Goal: Information Seeking & Learning: Understand process/instructions

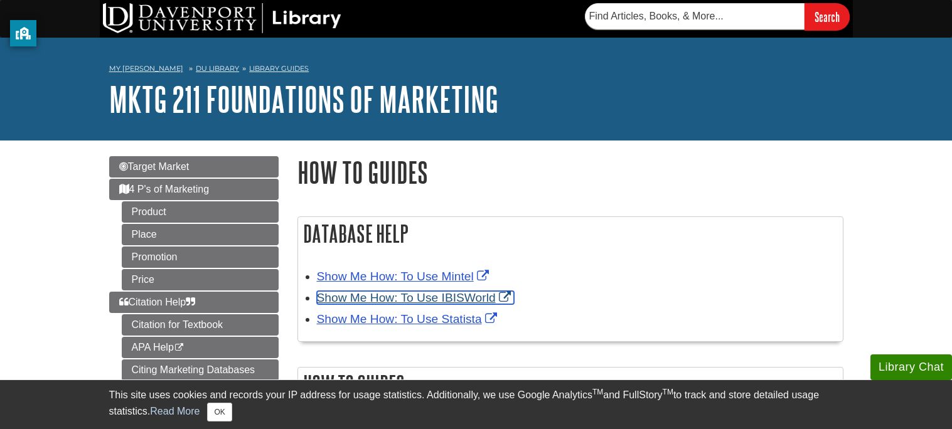
click at [405, 297] on link "Show Me How: To Use IBISWorld" at bounding box center [415, 297] width 197 height 13
click at [435, 298] on link "Show Me How: To Use IBISWorld" at bounding box center [415, 297] width 197 height 13
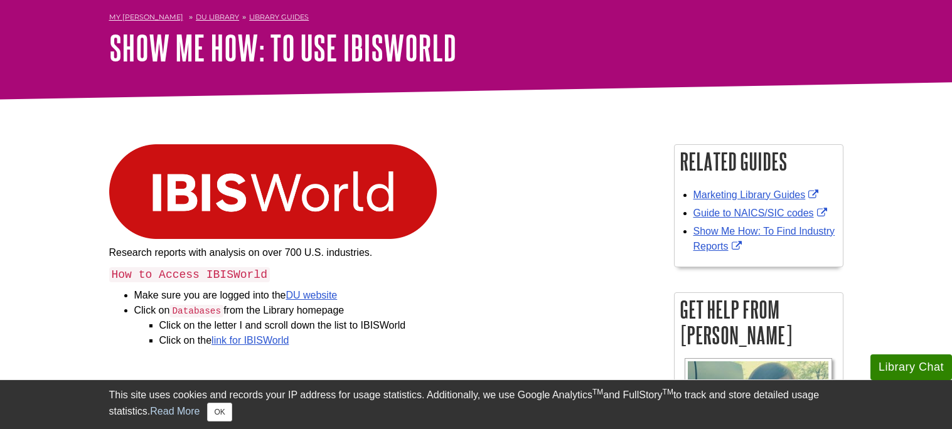
scroll to position [57, 0]
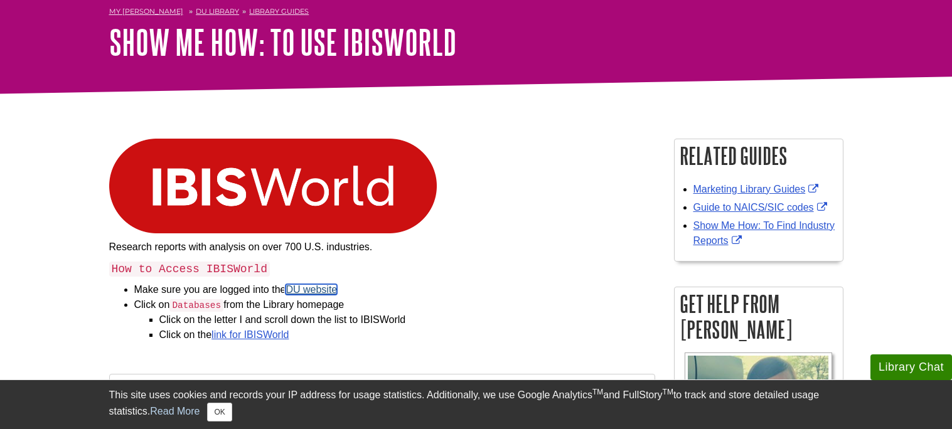
click at [316, 285] on link "DU website" at bounding box center [310, 289] width 51 height 11
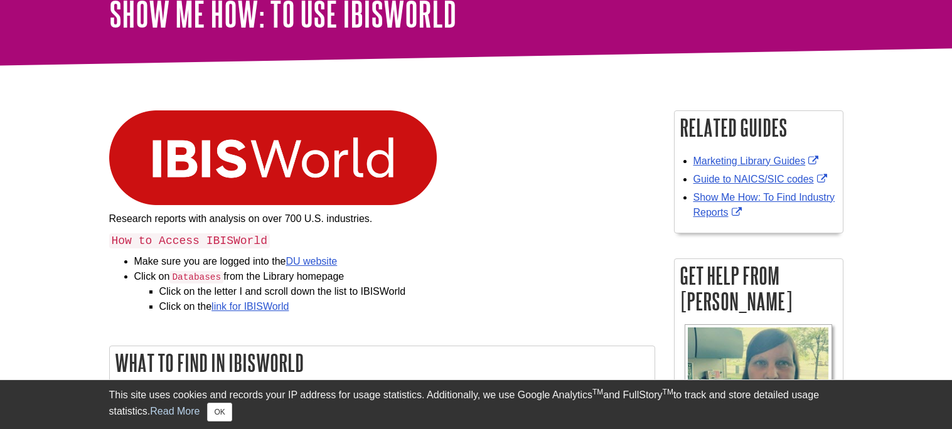
scroll to position [90, 0]
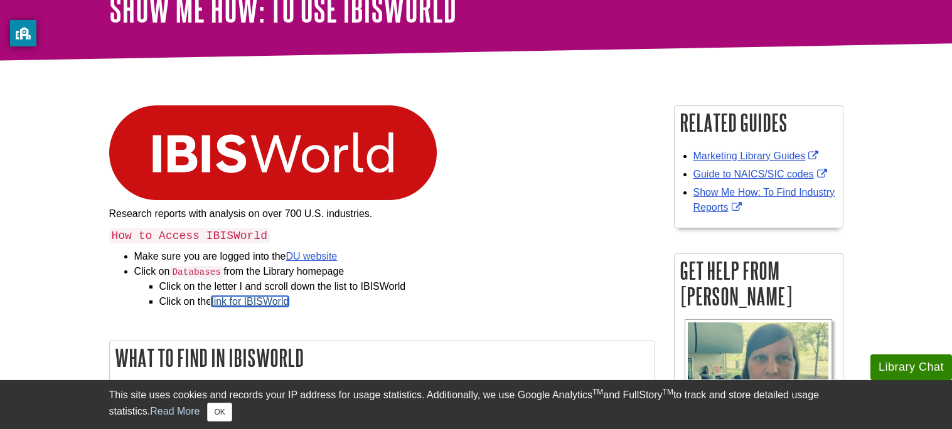
click at [270, 302] on link "link for IBISWorld" at bounding box center [249, 301] width 77 height 11
